Goal: Information Seeking & Learning: Learn about a topic

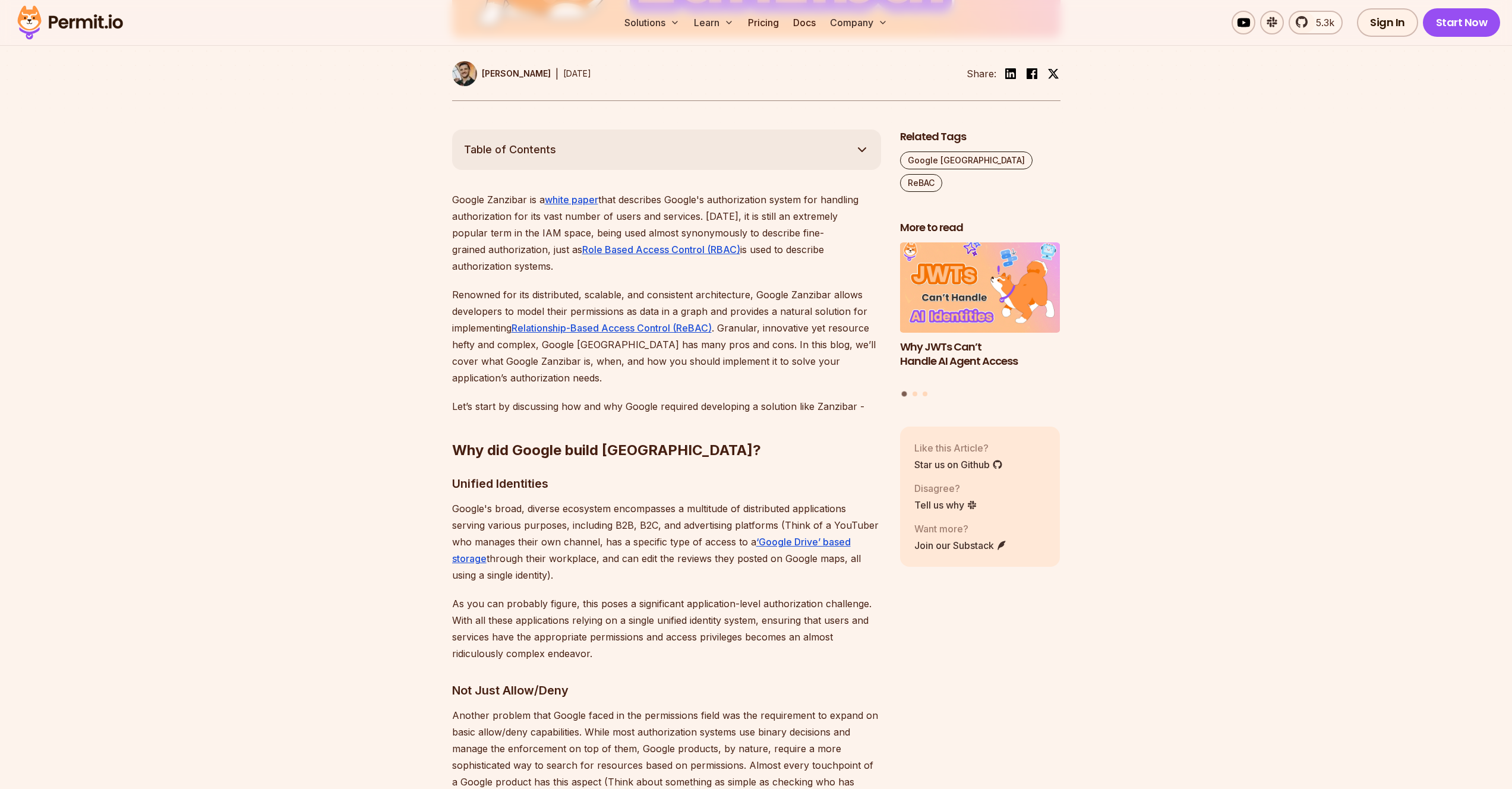
scroll to position [549, 0]
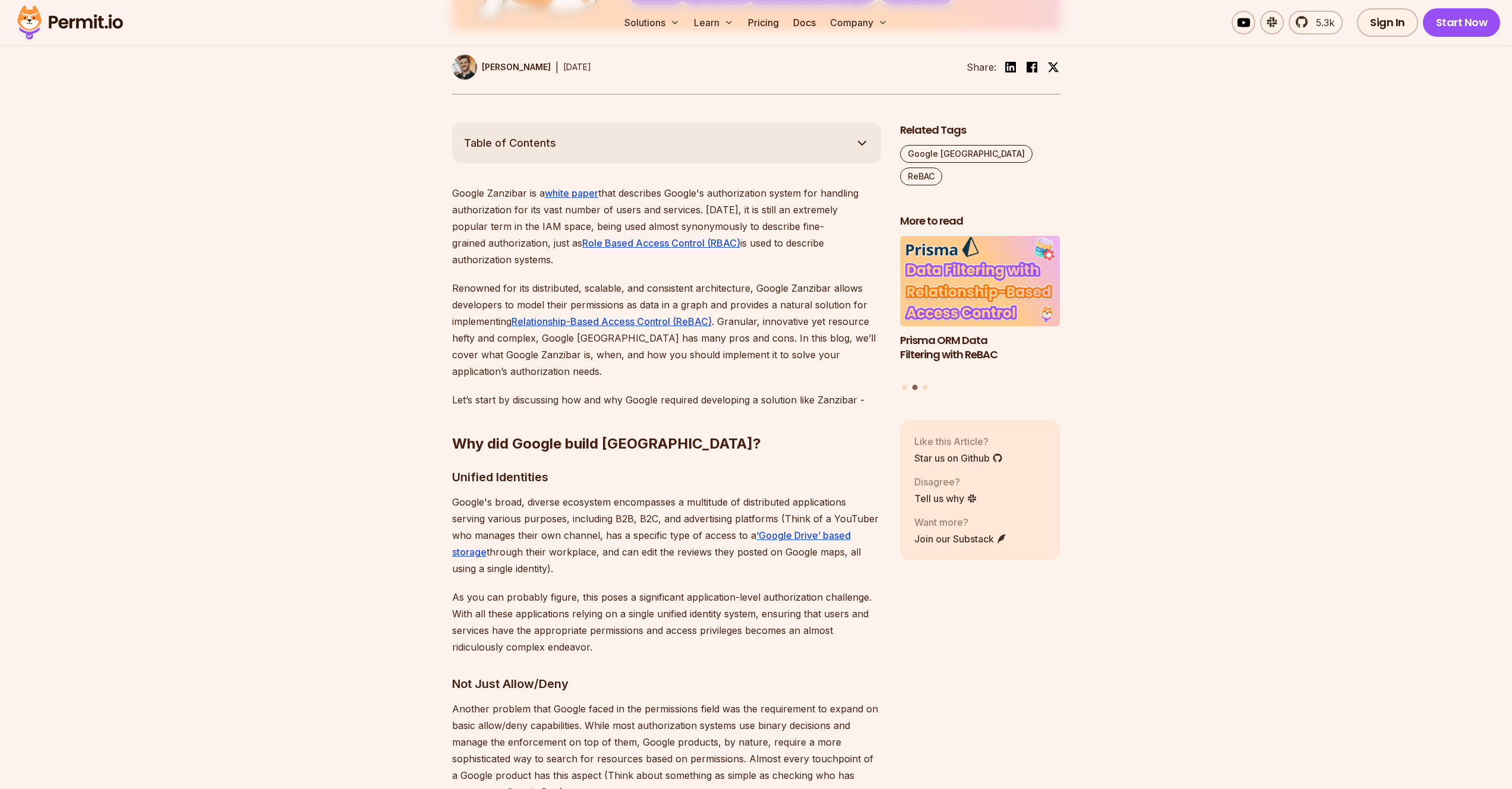
click at [586, 186] on p "Google Zanzibar is a white paper that describes Google's authorization system f…" at bounding box center [667, 227] width 429 height 83
click at [587, 190] on link "white paper" at bounding box center [571, 193] width 53 height 12
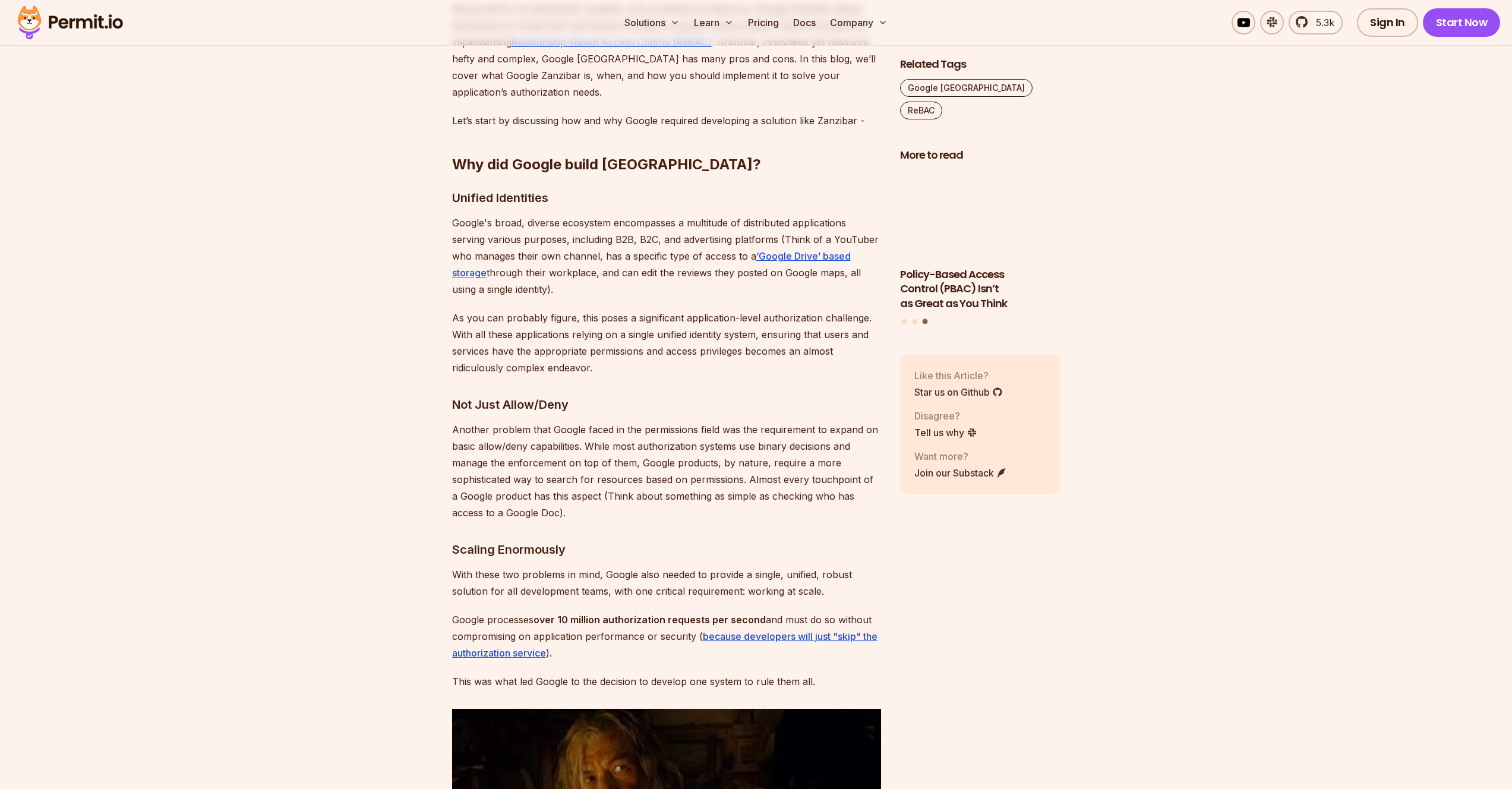
scroll to position [831, 0]
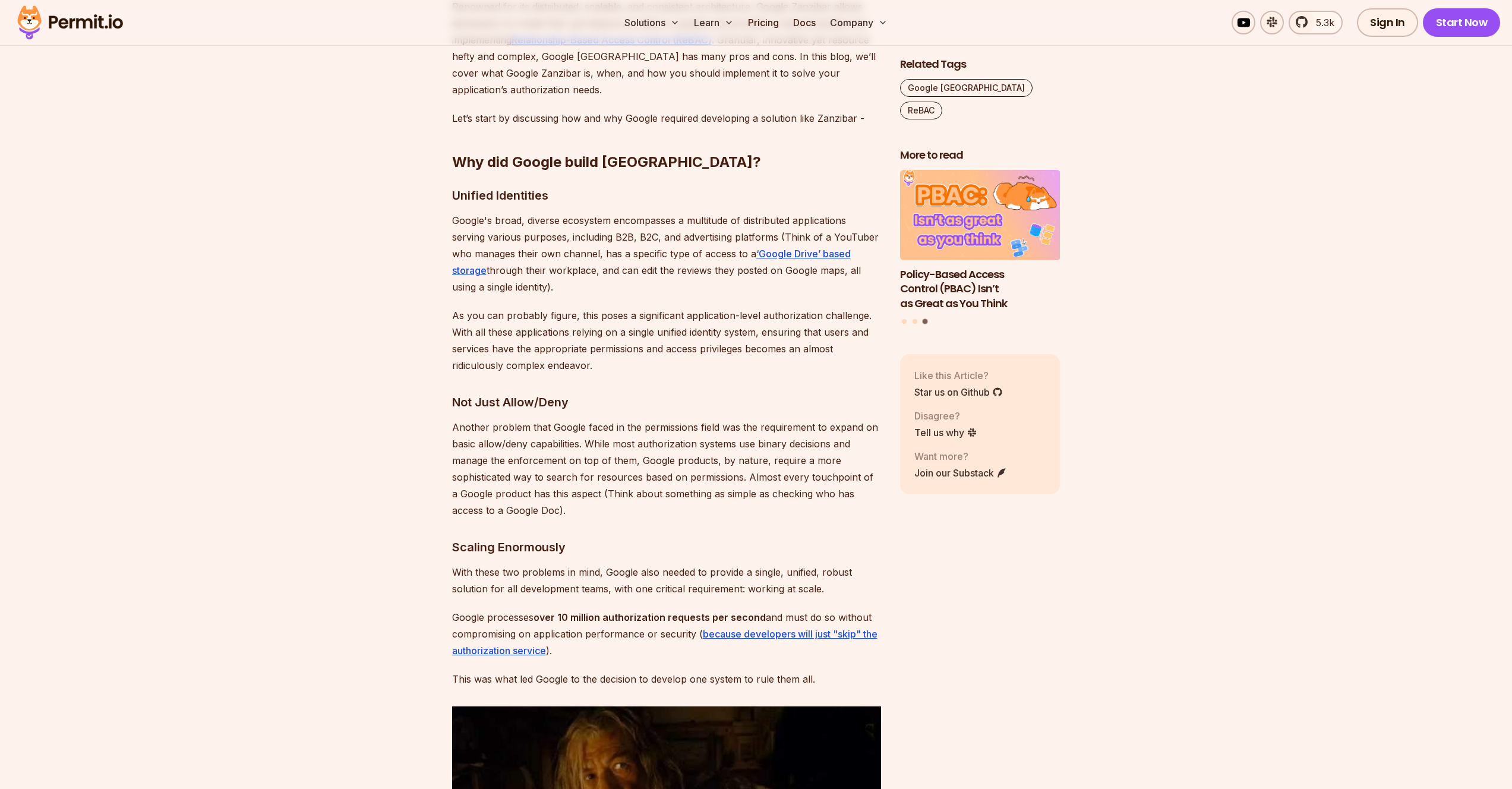
click at [499, 462] on p "Another problem that Google faced in the permissions field was the requirement …" at bounding box center [667, 468] width 429 height 100
click at [497, 461] on p "Another problem that Google faced in the permissions field was the requirement …" at bounding box center [667, 468] width 429 height 100
click at [515, 473] on p "Another problem that Google faced in the permissions field was the requirement …" at bounding box center [667, 468] width 429 height 100
click at [500, 466] on p "Another problem that Google faced in the permissions field was the requirement …" at bounding box center [667, 468] width 429 height 100
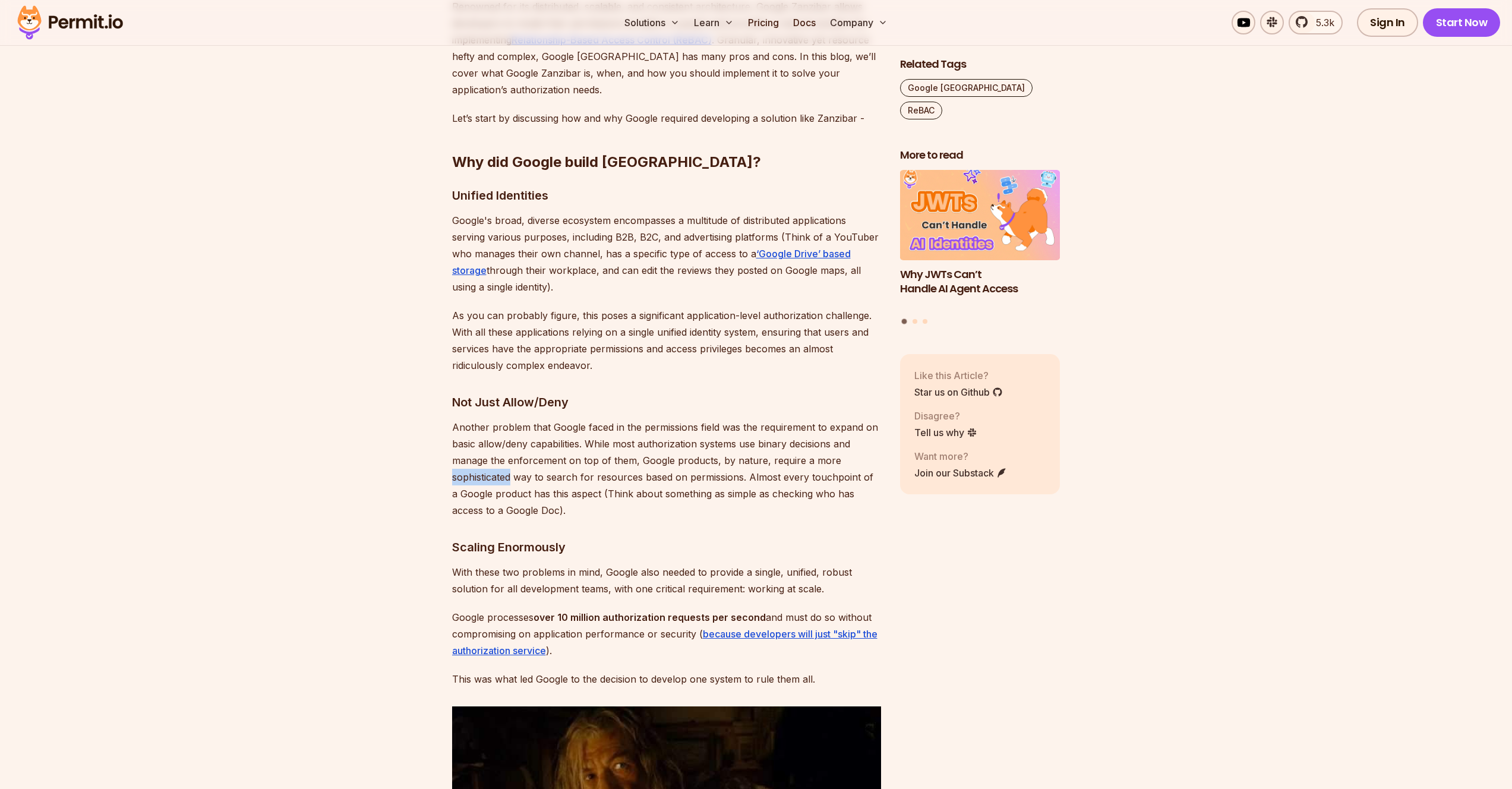
click at [500, 466] on p "Another problem that Google faced in the permissions field was the requirement …" at bounding box center [667, 468] width 429 height 100
drag, startPoint x: 500, startPoint y: 466, endPoint x: 578, endPoint y: 285, distance: 197.1
click at [478, 460] on p "Another problem that Google faced in the permissions field was the requirement …" at bounding box center [667, 468] width 429 height 100
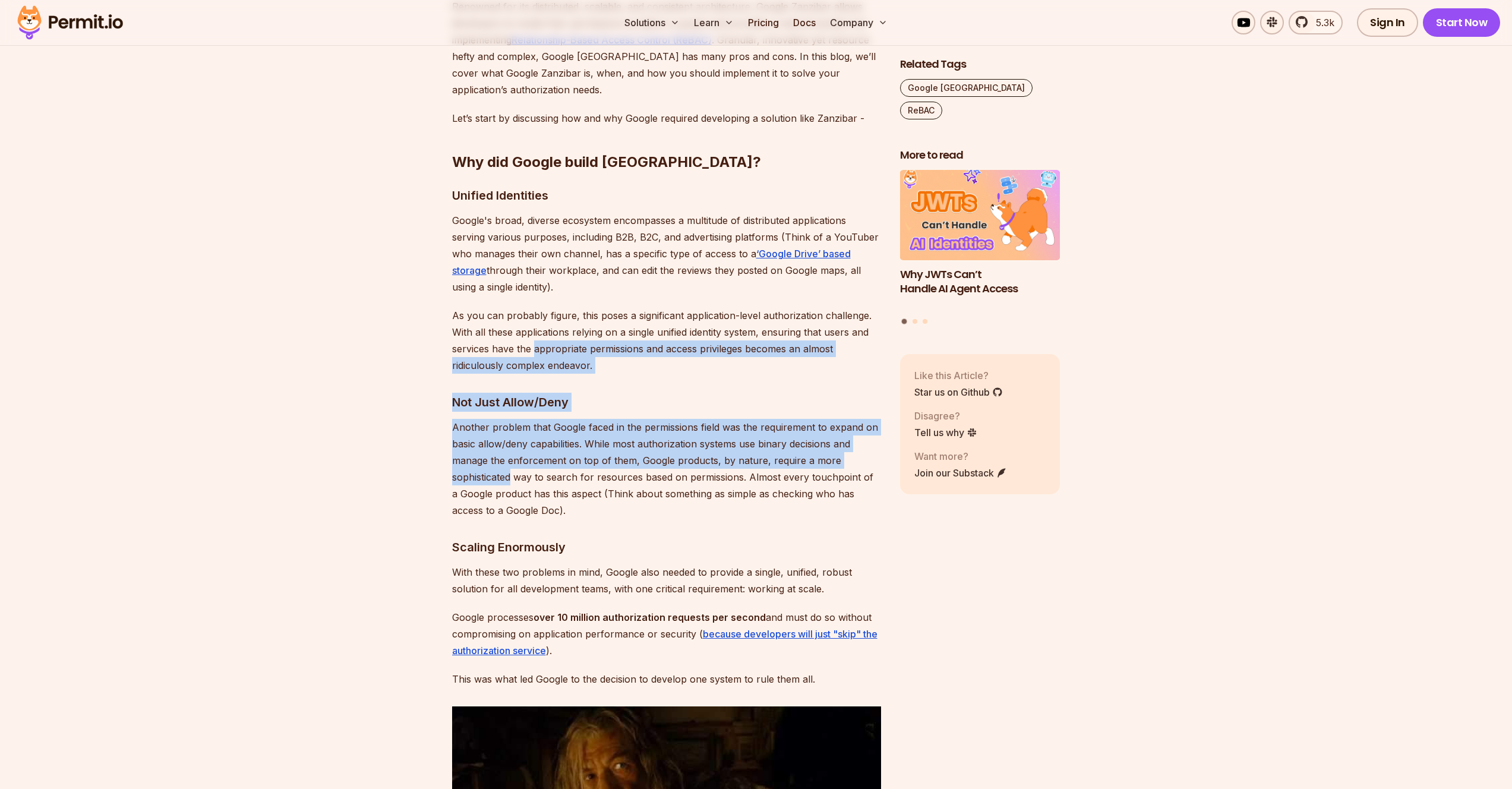
drag, startPoint x: 477, startPoint y: 462, endPoint x: 515, endPoint y: 379, distance: 91.3
click at [480, 460] on p "Another problem that Google faced in the permissions field was the requirement …" at bounding box center [667, 468] width 429 height 100
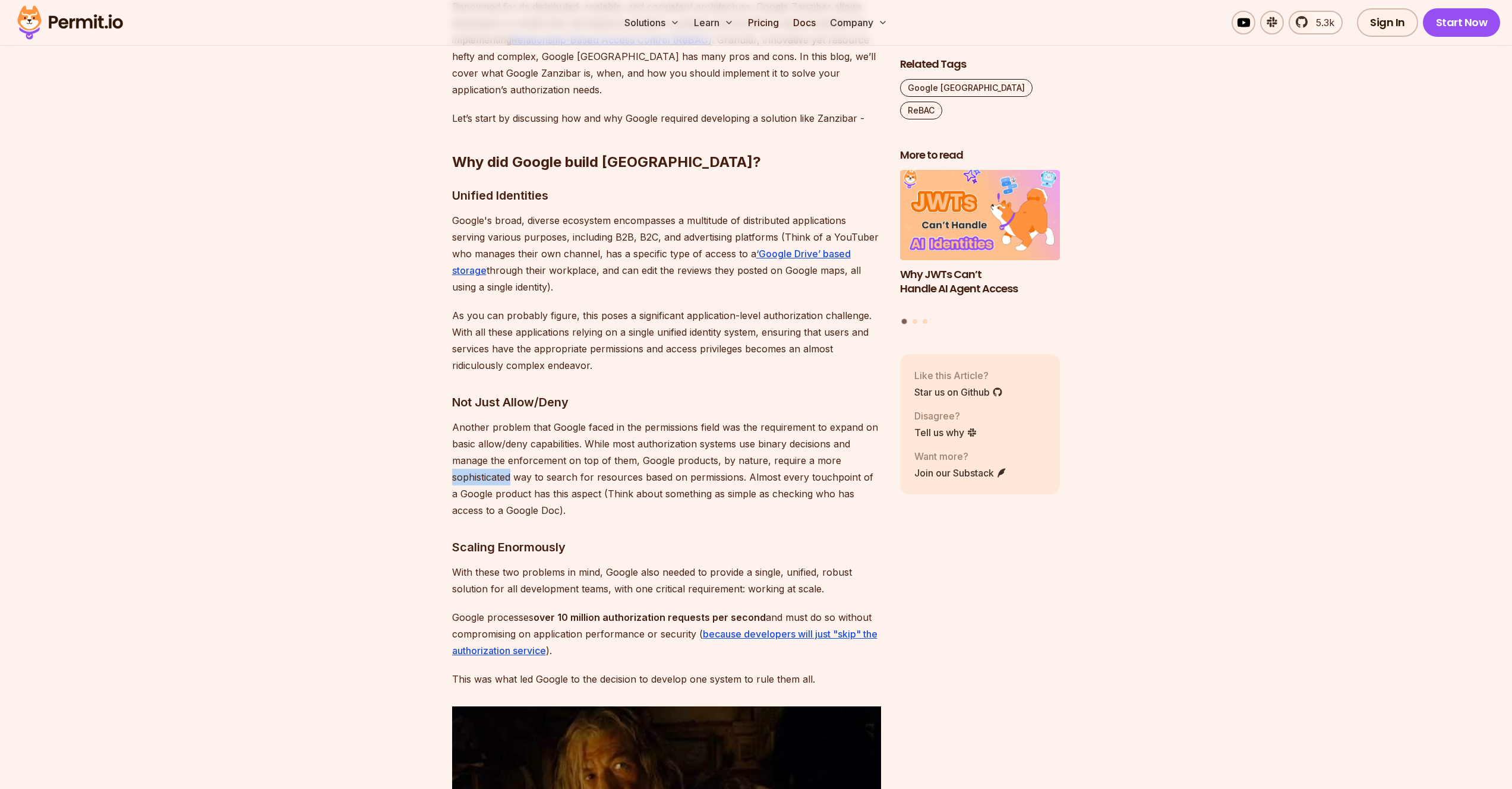
click at [480, 460] on p "Another problem that Google faced in the permissions field was the requirement …" at bounding box center [667, 468] width 429 height 100
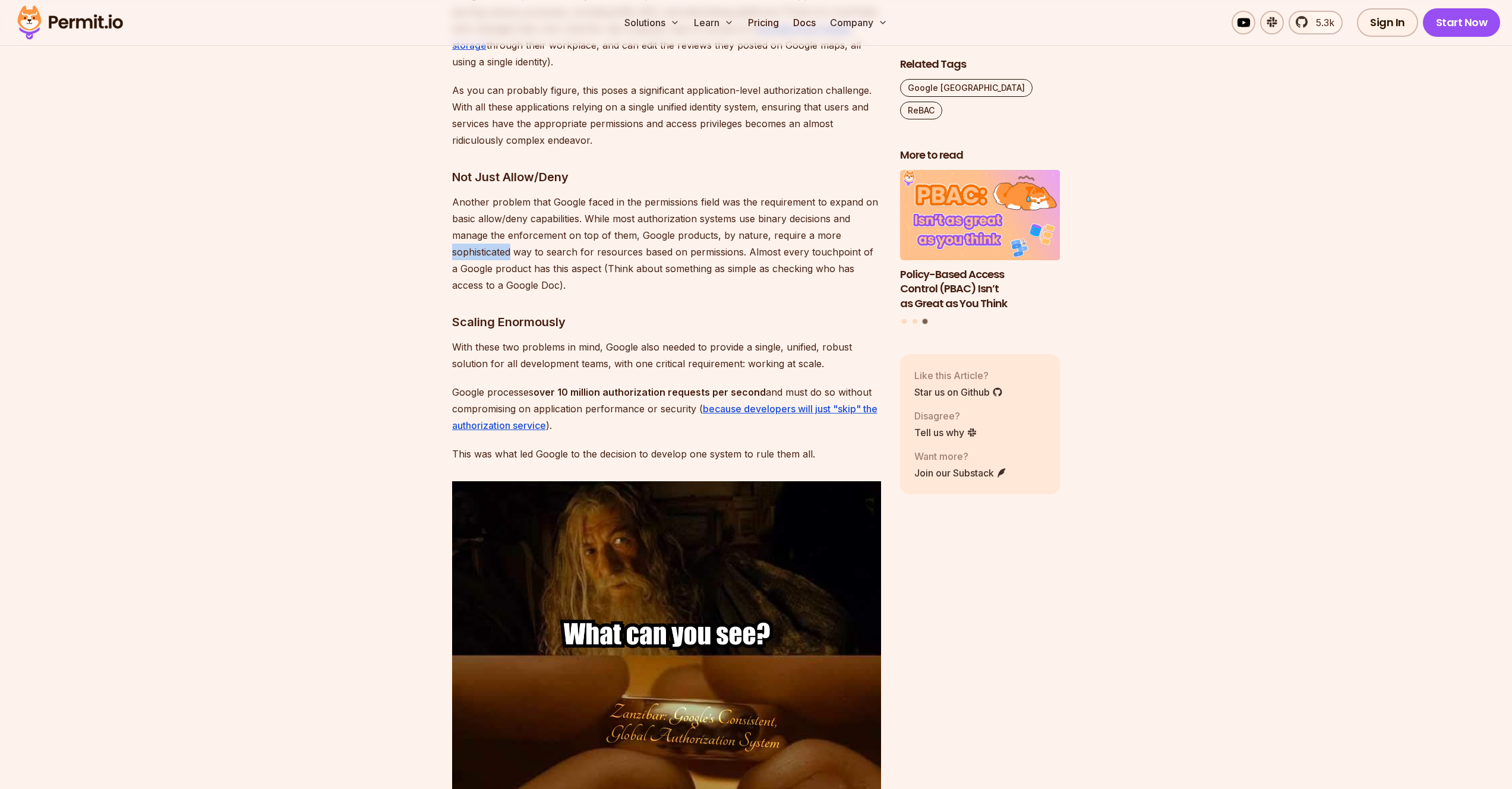
scroll to position [953, 0]
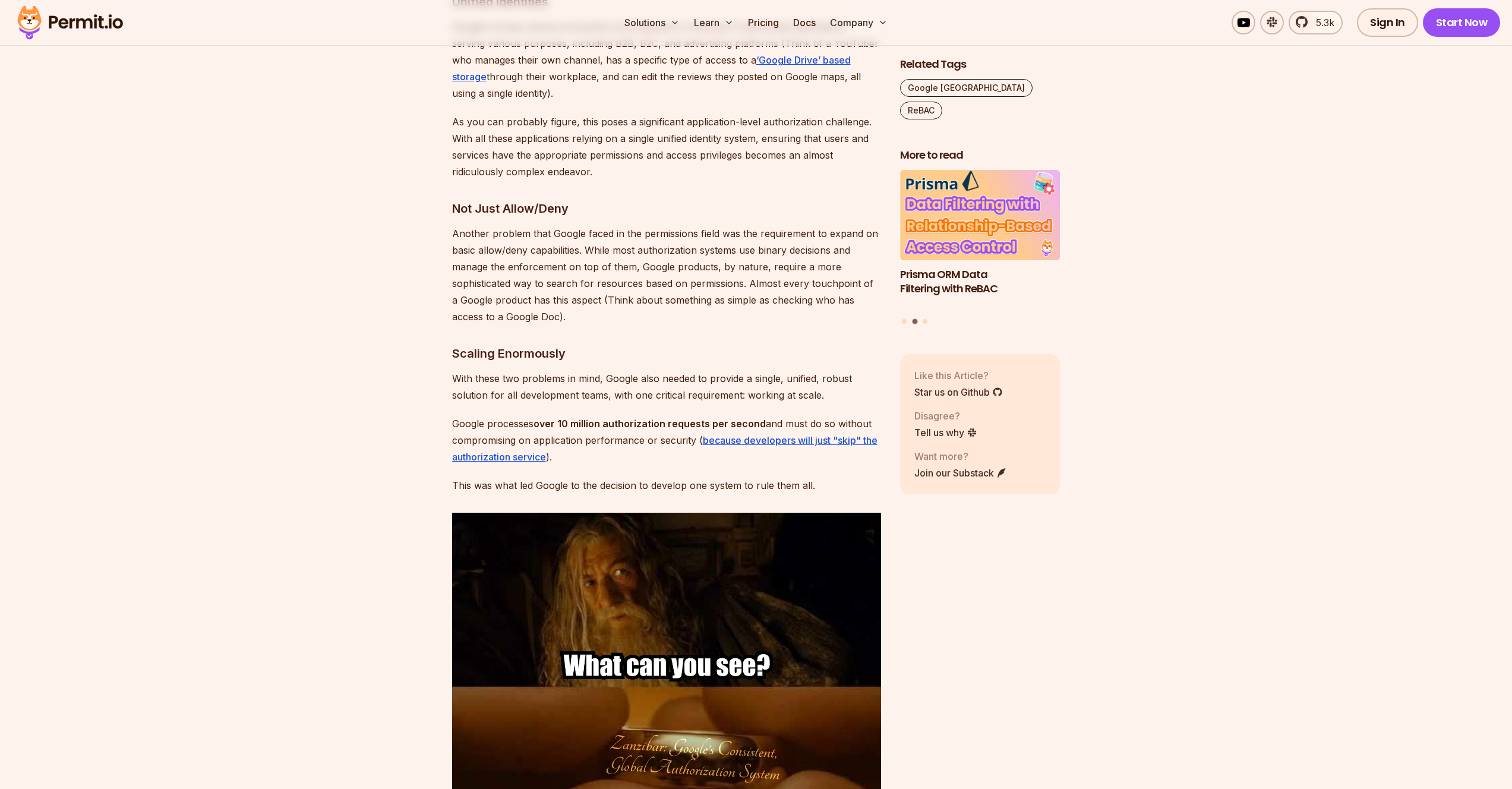
click at [644, 435] on p "Google processes over 10 million authorization requests per second and must do …" at bounding box center [667, 440] width 429 height 50
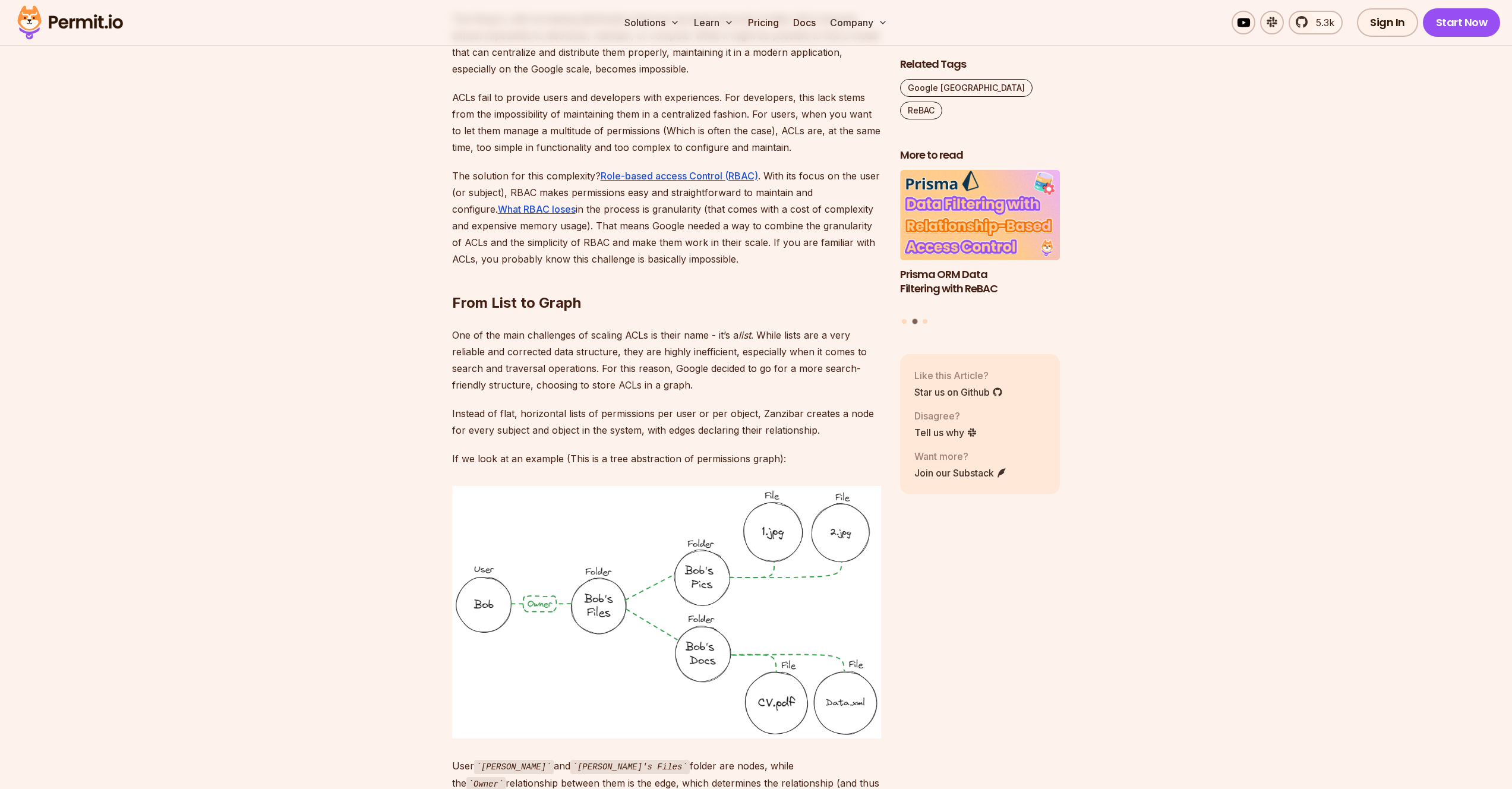
scroll to position [2314, 0]
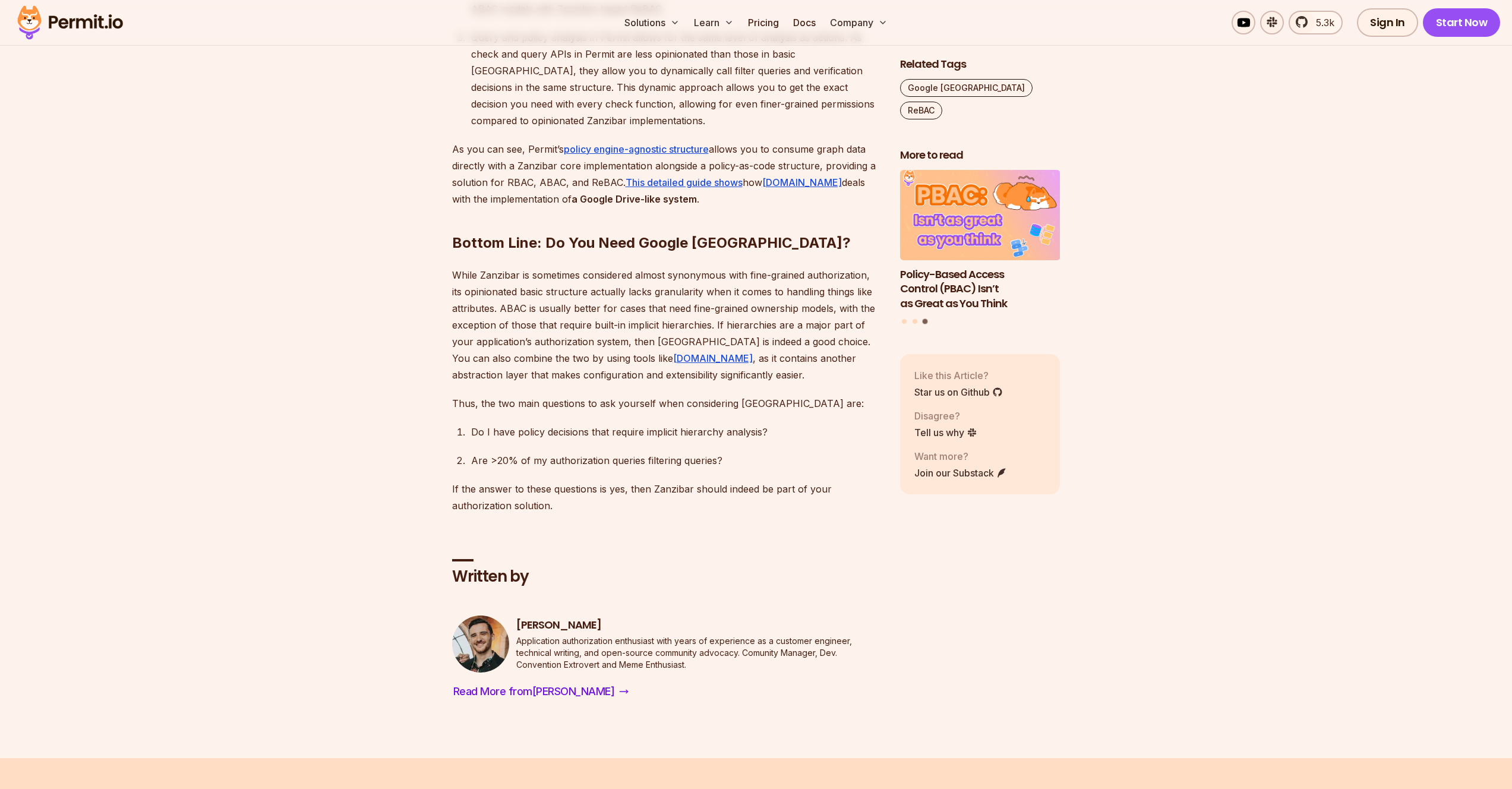
scroll to position [5802, 0]
